Goal: Find specific page/section: Find specific page/section

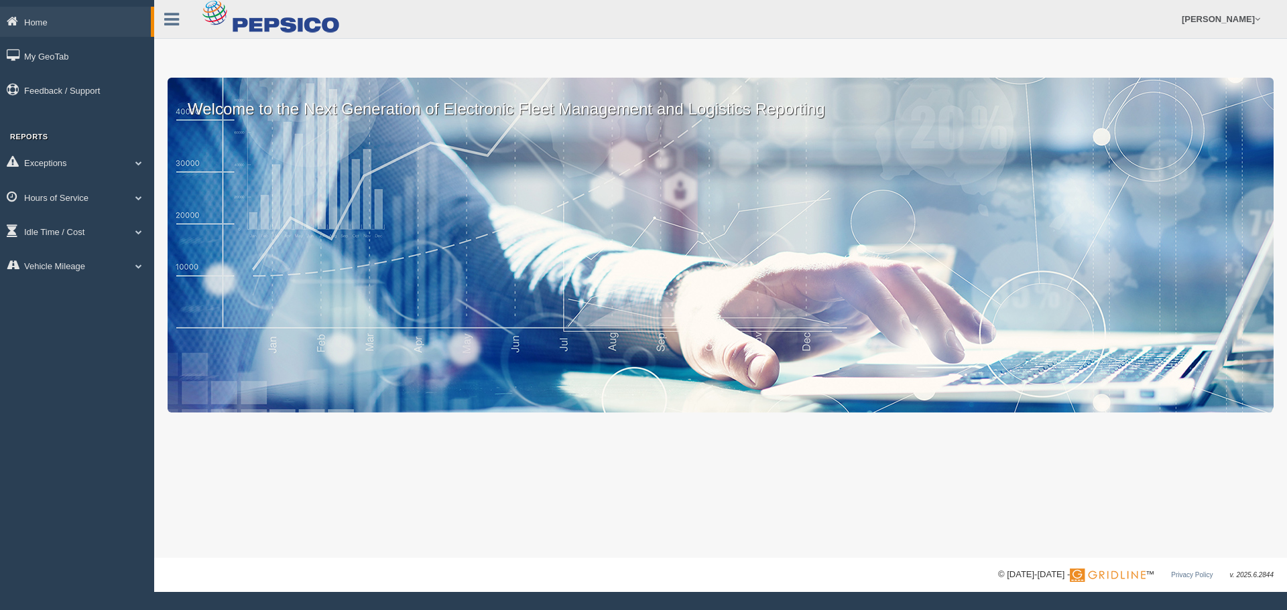
click at [93, 197] on link "Hours of Service" at bounding box center [77, 197] width 154 height 30
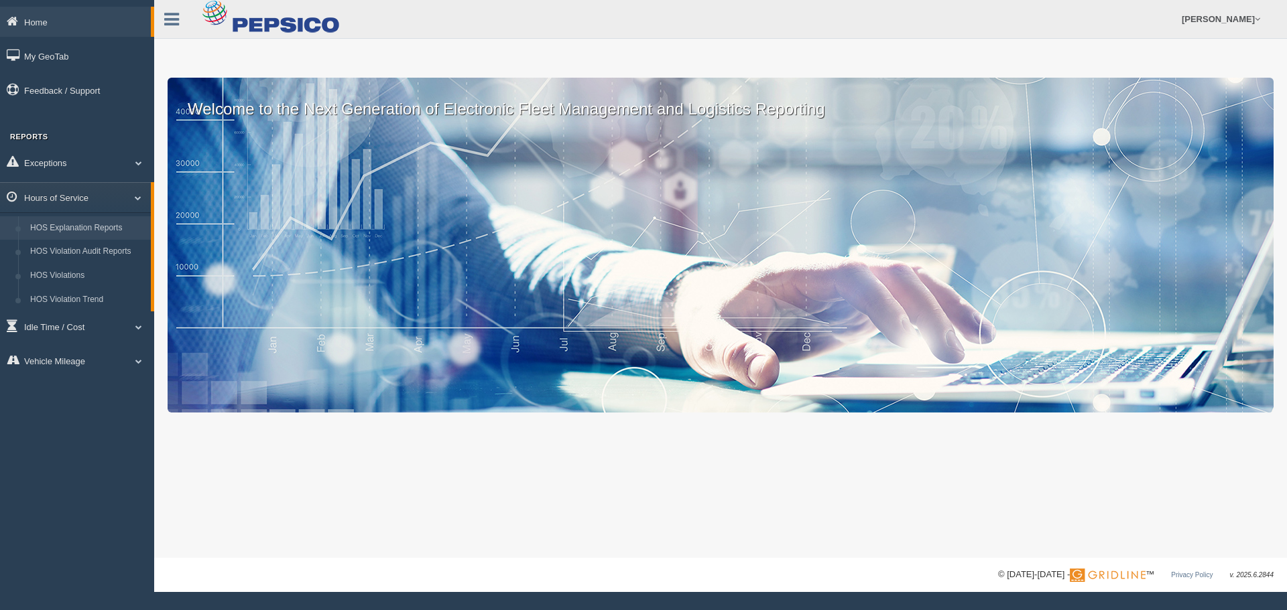
click at [78, 231] on link "HOS Explanation Reports" at bounding box center [87, 228] width 127 height 24
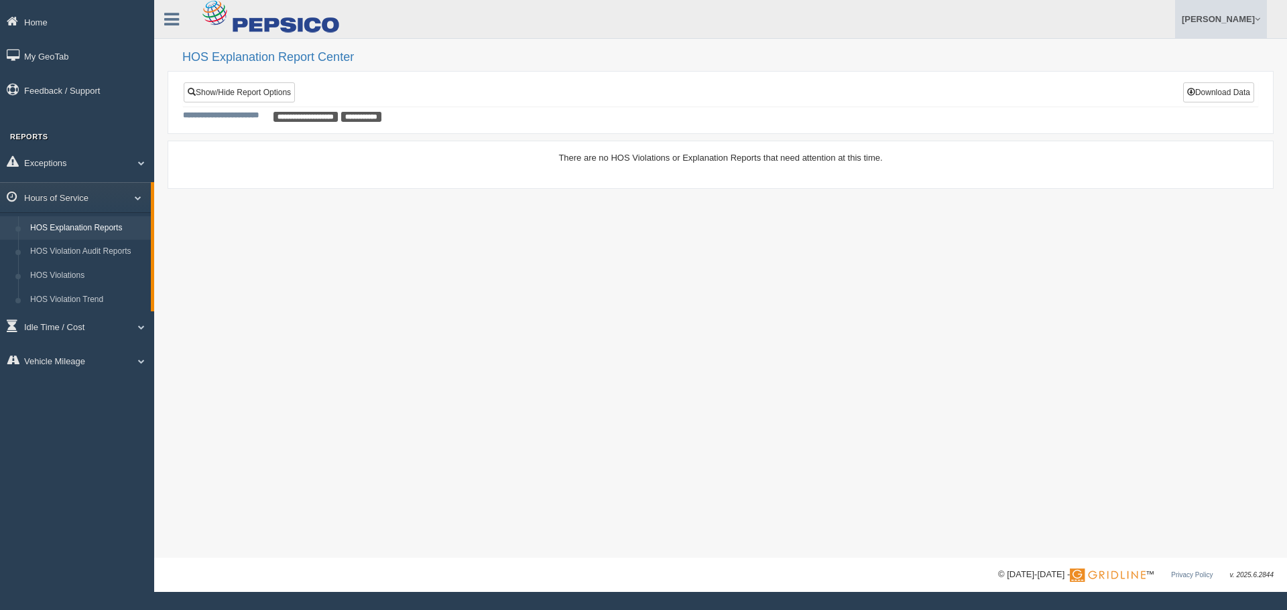
click at [1206, 23] on link "[PERSON_NAME]" at bounding box center [1221, 19] width 92 height 38
click at [1159, 84] on link "Log Off" at bounding box center [1193, 79] width 146 height 27
